Goal: Information Seeking & Learning: Learn about a topic

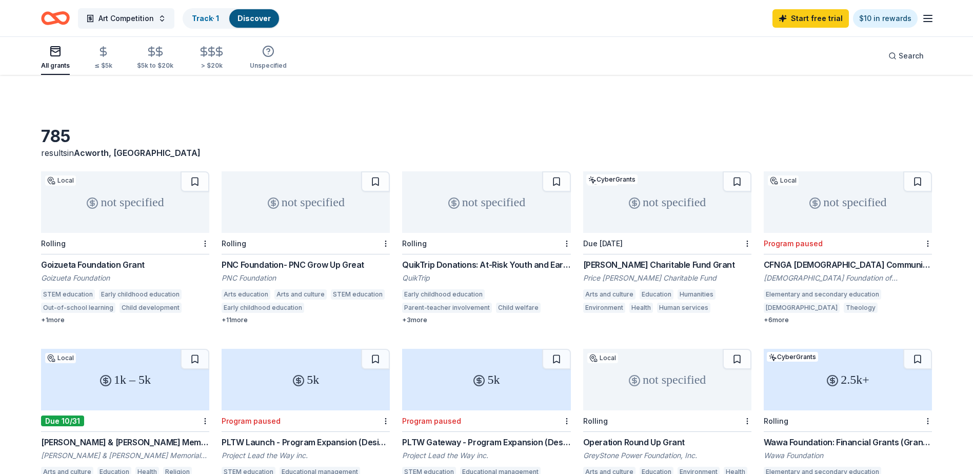
scroll to position [520, 0]
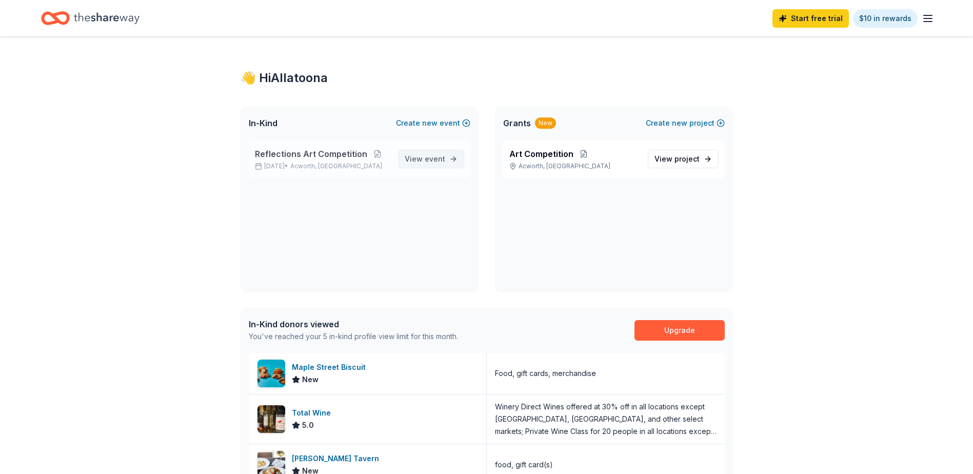
click at [434, 159] on span "event" at bounding box center [435, 158] width 21 height 9
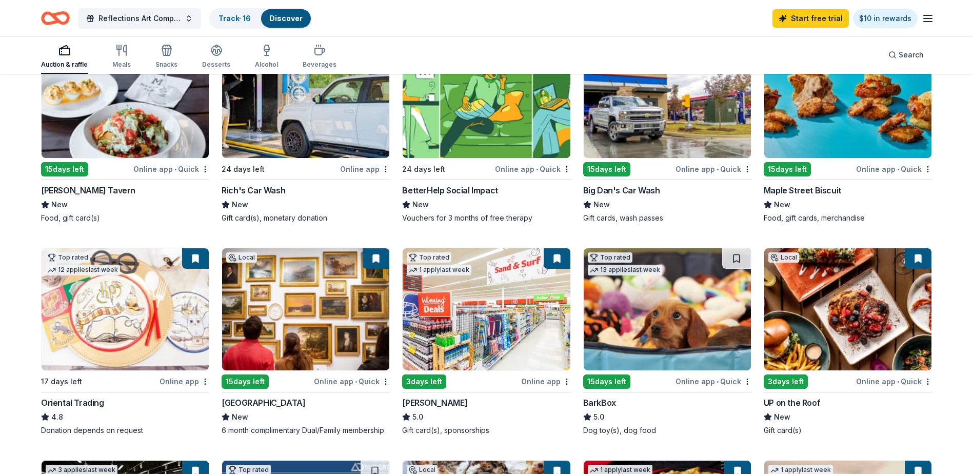
scroll to position [154, 0]
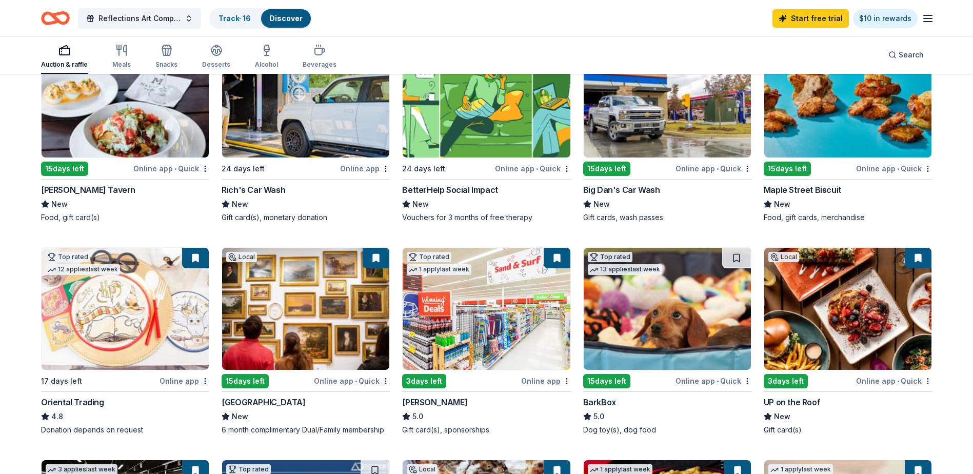
click at [432, 378] on div "3 days left" at bounding box center [424, 381] width 44 height 14
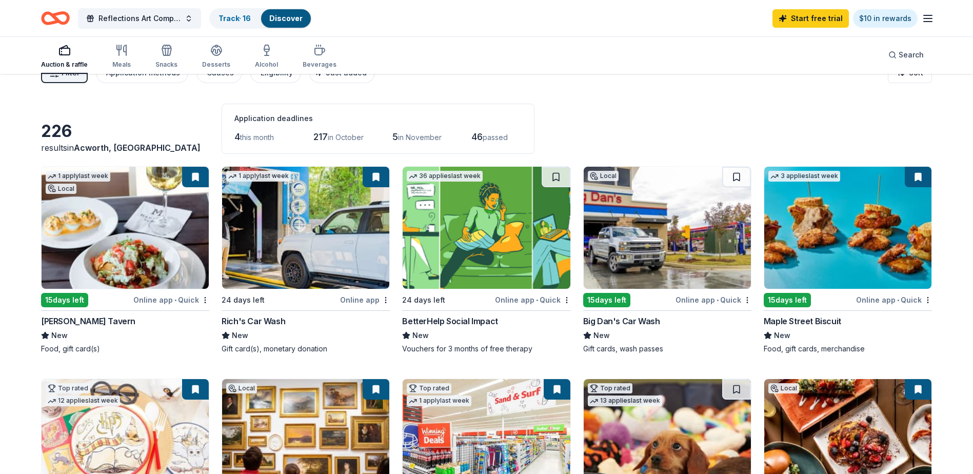
scroll to position [0, 0]
